Goal: Information Seeking & Learning: Learn about a topic

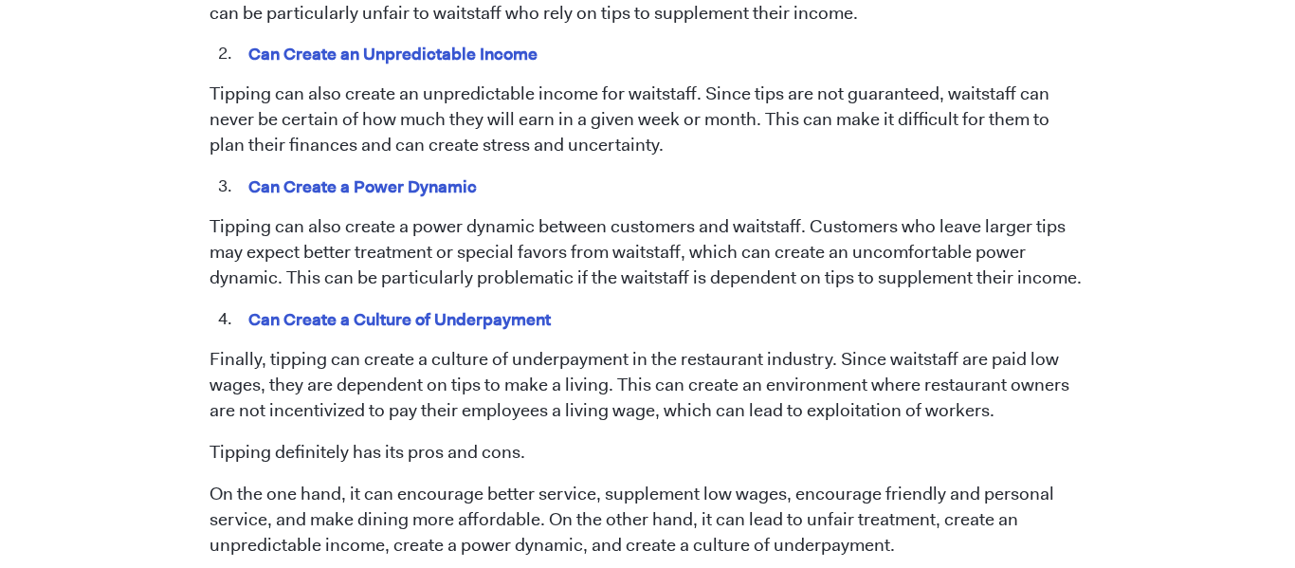
scroll to position [1874, 0]
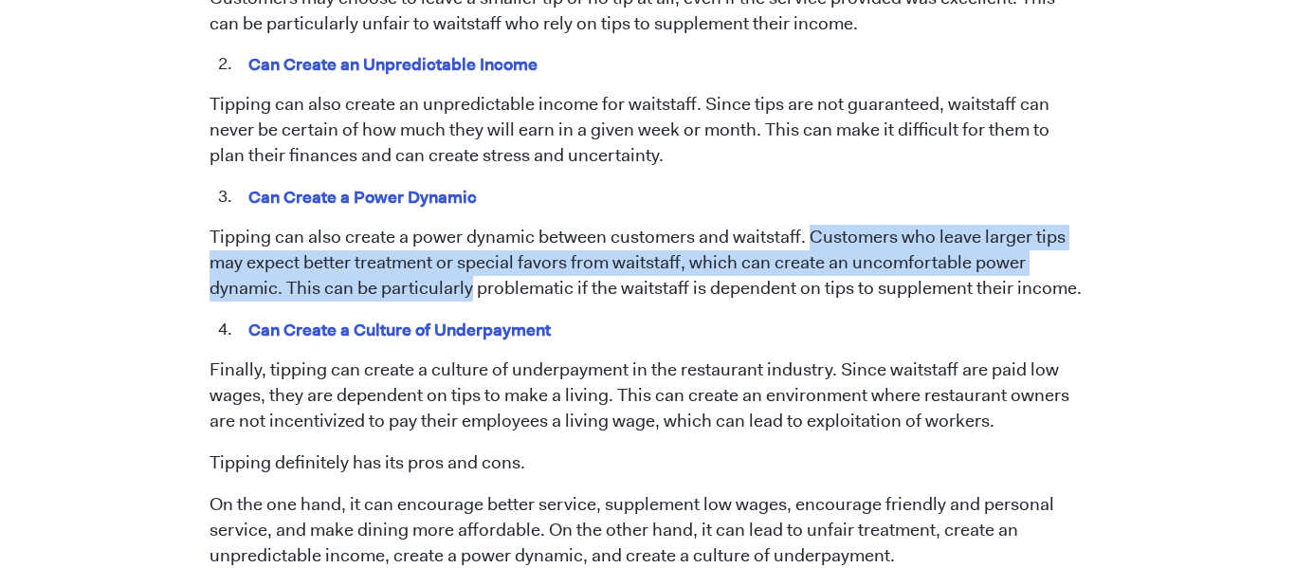
drag, startPoint x: 807, startPoint y: 210, endPoint x: 468, endPoint y: 265, distance: 343.0
click at [468, 265] on p "Tipping can also create a power dynamic between customers and waitstaff. Custom…" at bounding box center [648, 263] width 877 height 77
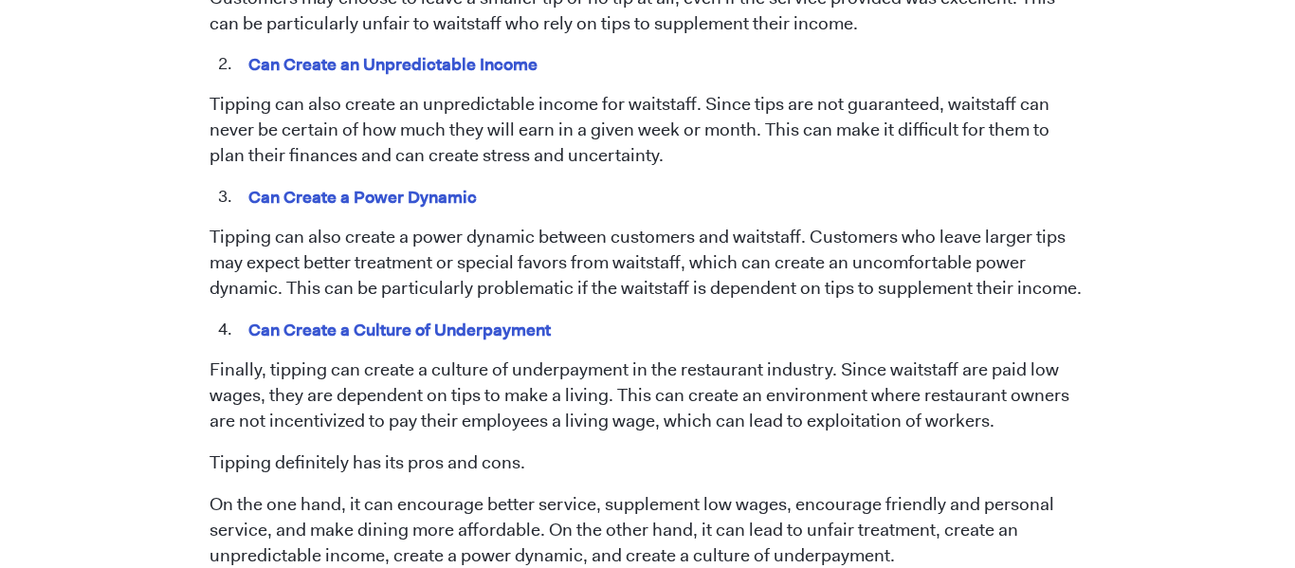
drag, startPoint x: 282, startPoint y: 264, endPoint x: 842, endPoint y: 211, distance: 561.8
click at [842, 225] on p "Tipping can also create a power dynamic between customers and waitstaff. Custom…" at bounding box center [648, 263] width 877 height 77
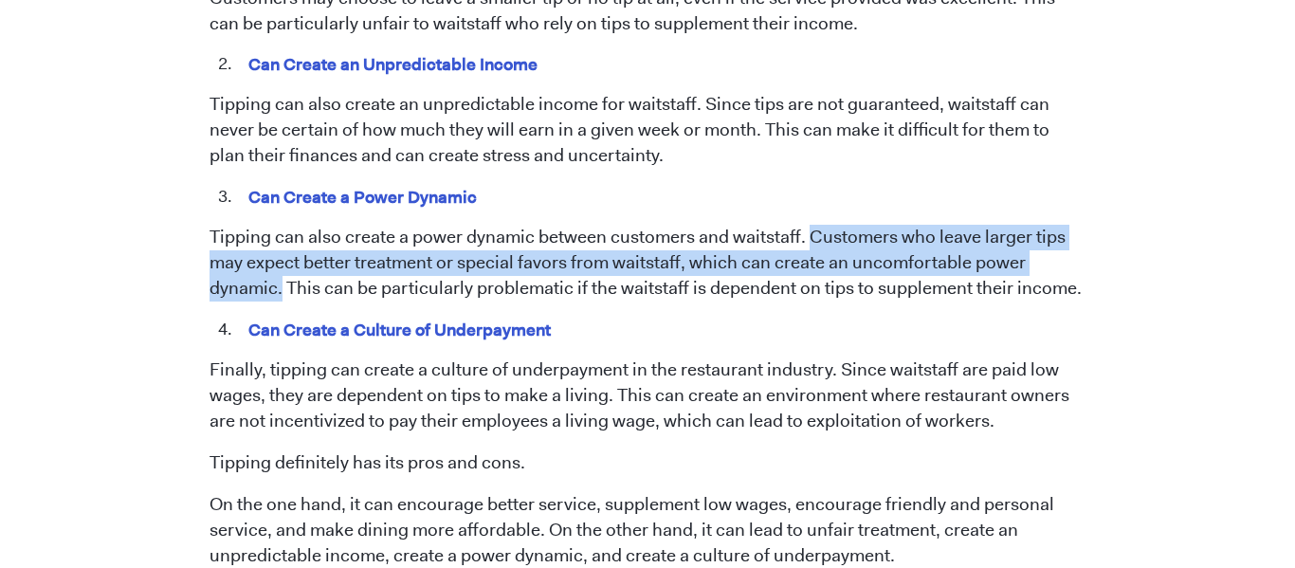
drag, startPoint x: 808, startPoint y: 210, endPoint x: 280, endPoint y: 270, distance: 531.4
click at [280, 270] on p "Tipping can also create a power dynamic between customers and waitstaff. Custom…" at bounding box center [648, 263] width 877 height 77
copy p "Customers who leave larger tips may expect better treatment or special favors f…"
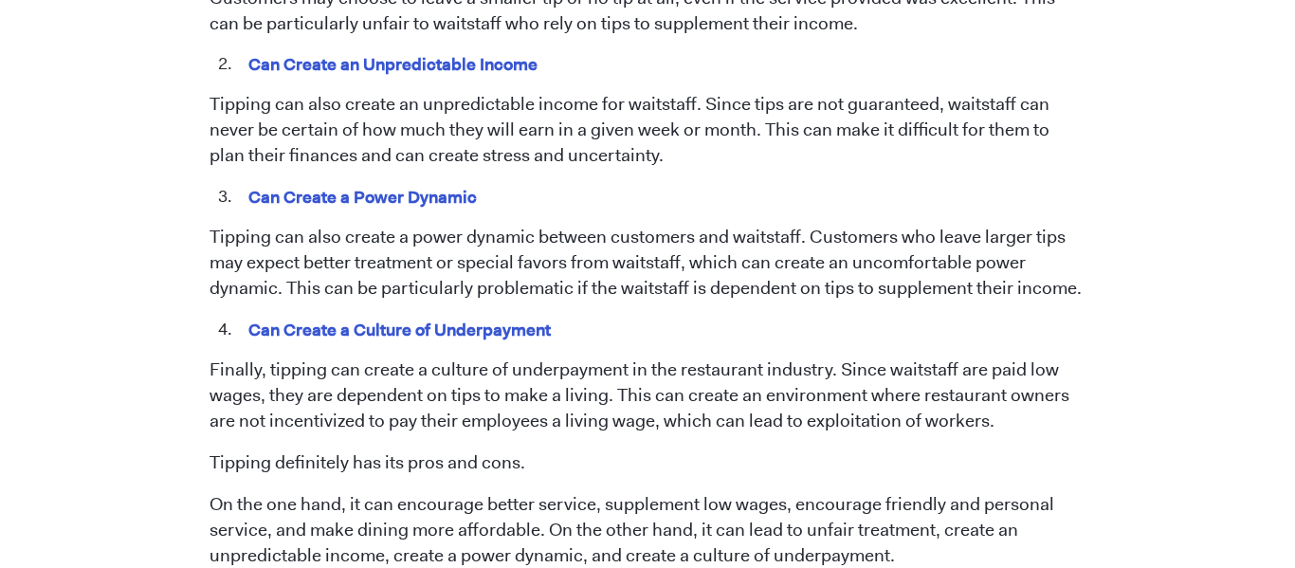
click at [562, 225] on p "Tipping can also create a power dynamic between customers and waitstaff. Custom…" at bounding box center [648, 263] width 877 height 77
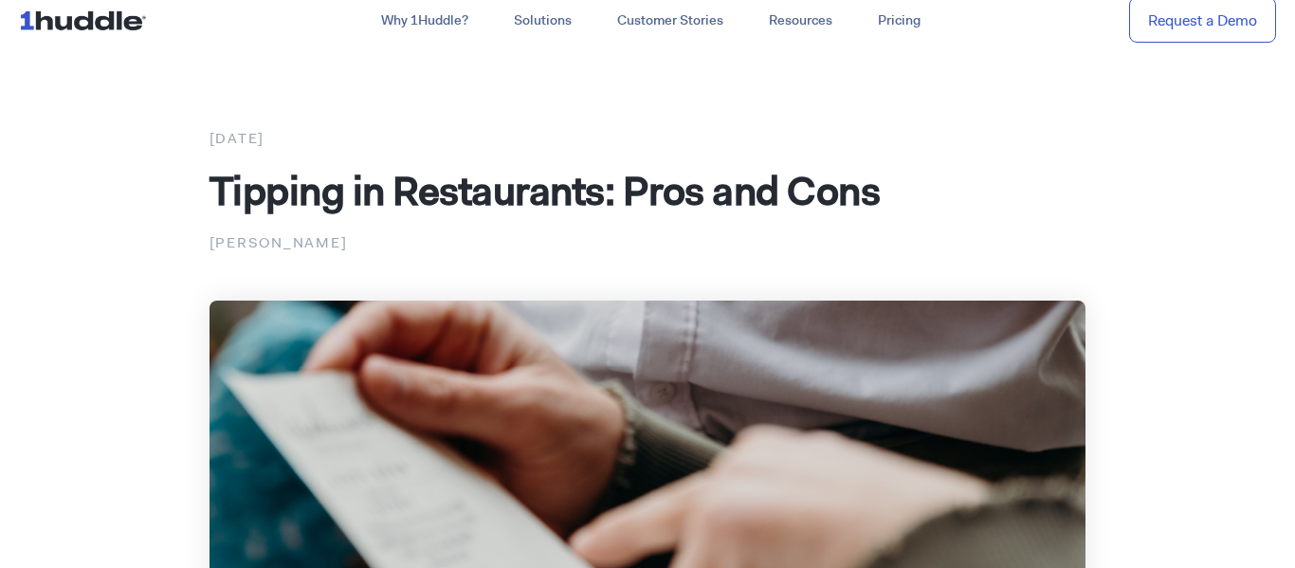
scroll to position [22, 0]
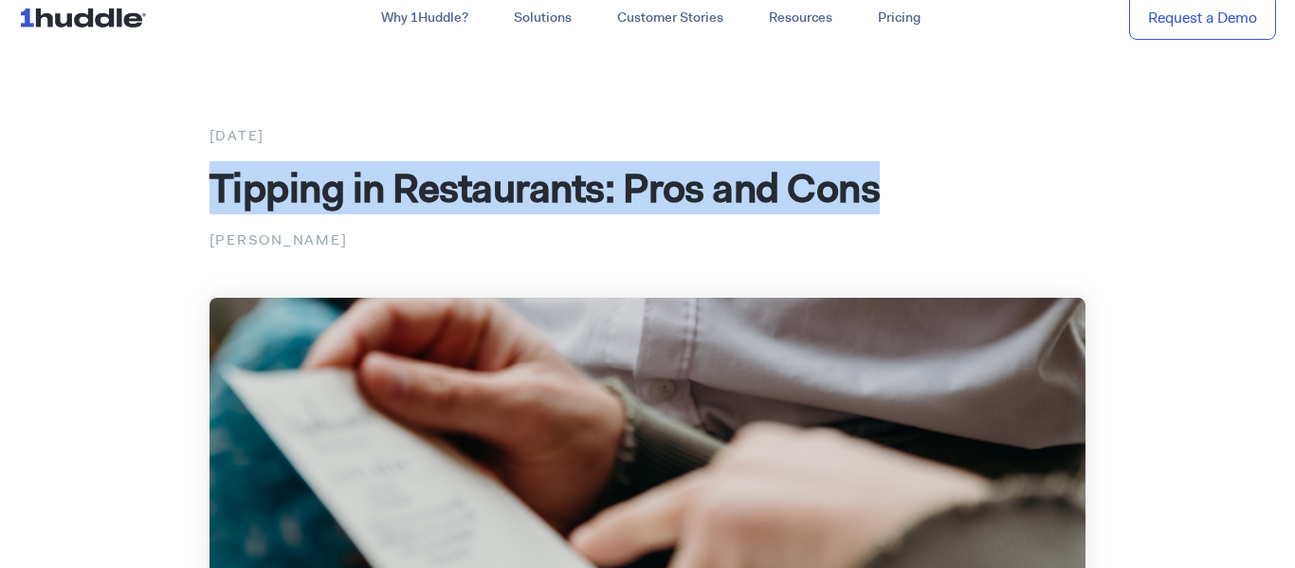
drag, startPoint x: 211, startPoint y: 191, endPoint x: 880, endPoint y: 206, distance: 668.5
click at [880, 206] on span "Tipping in Restaurants: Pros and Cons" at bounding box center [545, 187] width 671 height 53
copy span "Tipping in Restaurants: Pros and Cons"
